Goal: Find specific page/section: Find specific page/section

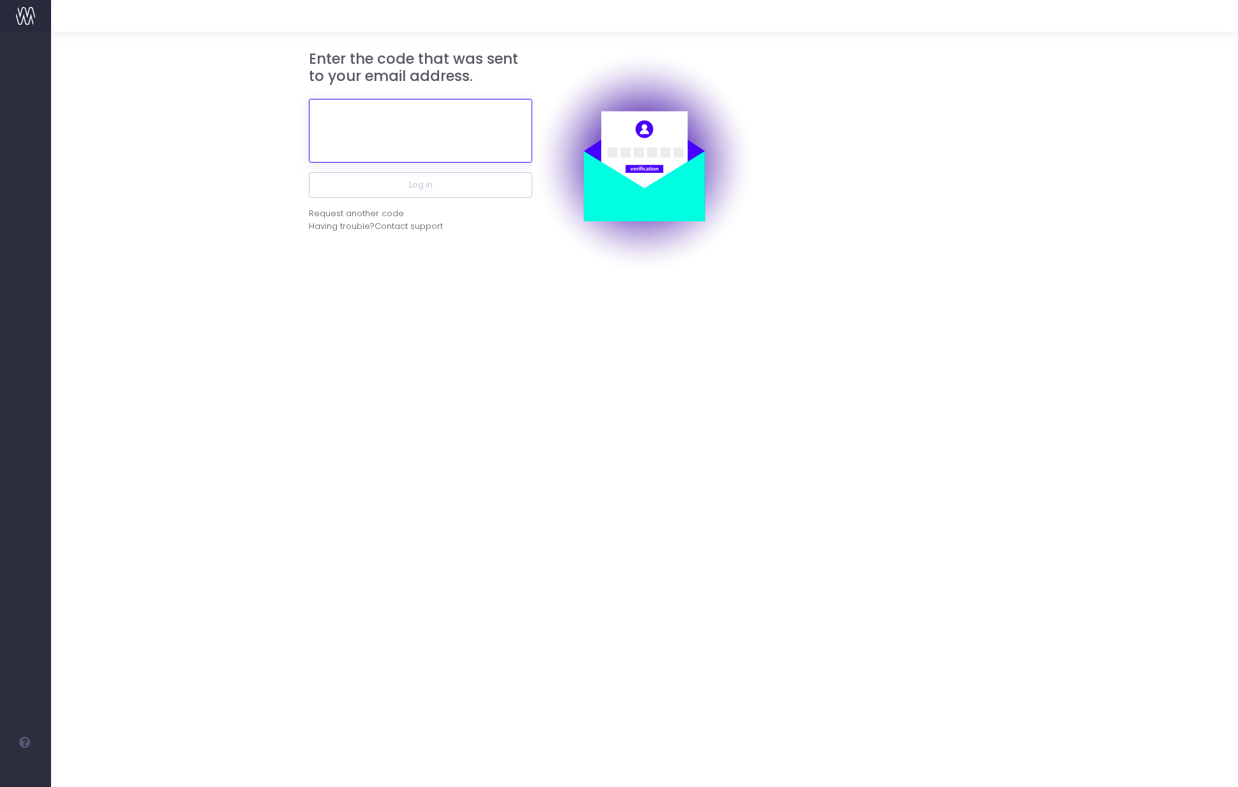
click at [384, 141] on input "text" at bounding box center [420, 131] width 223 height 64
paste input "818702"
type input "818702"
click at [309, 172] on button "Log in" at bounding box center [420, 185] width 223 height 26
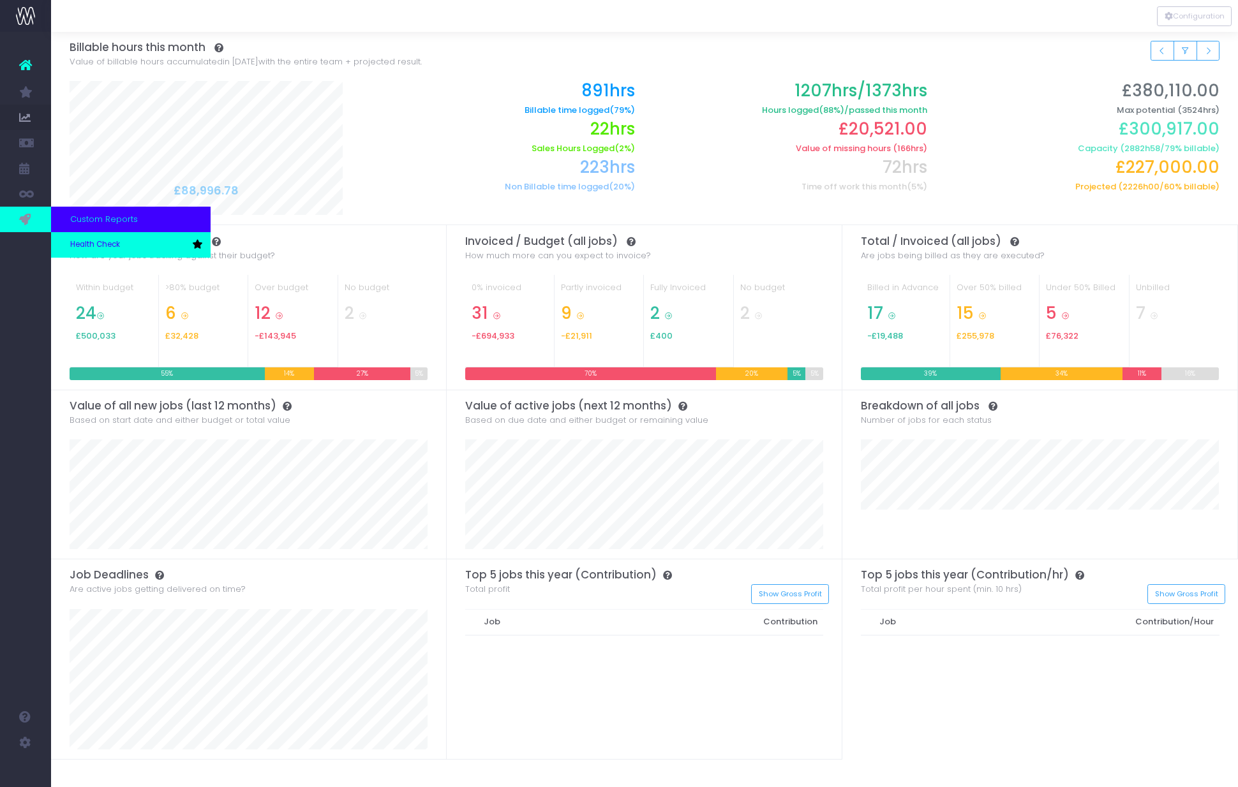
click at [93, 249] on span "Health Check" at bounding box center [95, 244] width 50 height 11
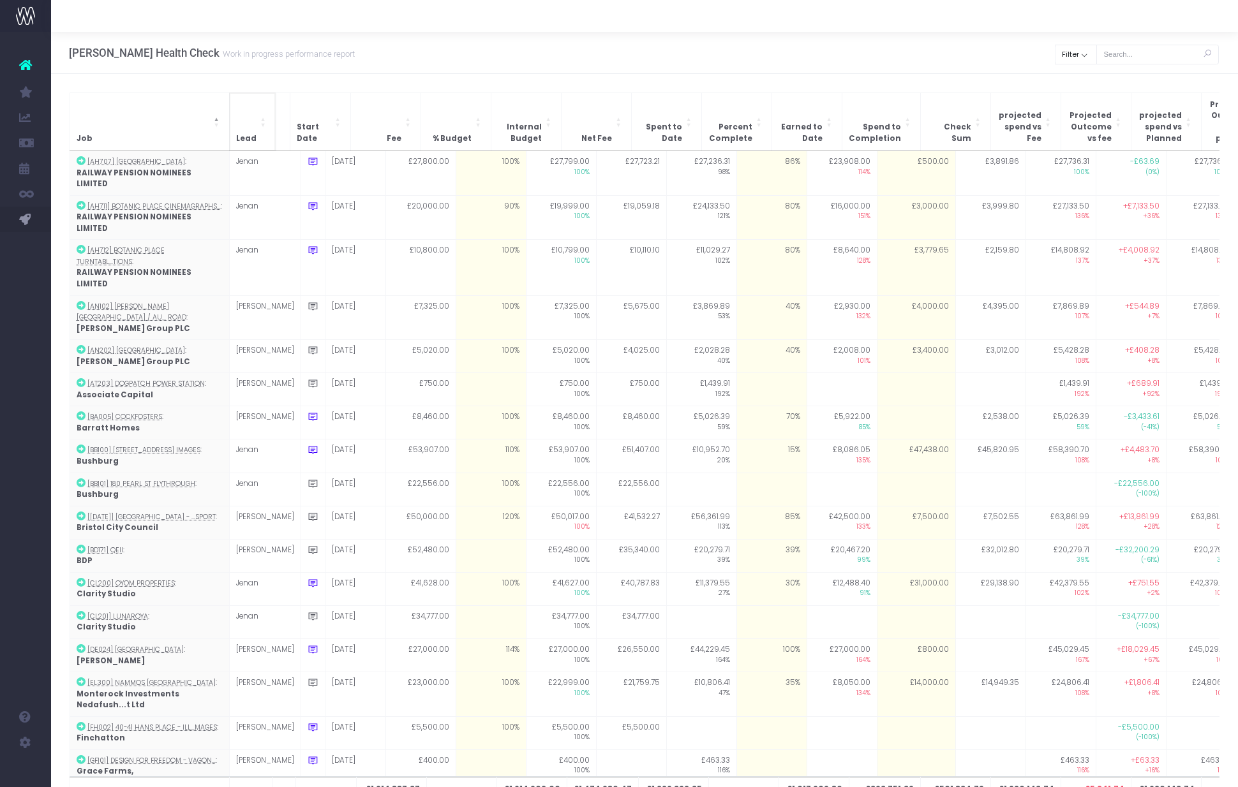
click at [251, 133] on span "Lead" at bounding box center [246, 138] width 20 height 11
